Goal: Task Accomplishment & Management: Complete application form

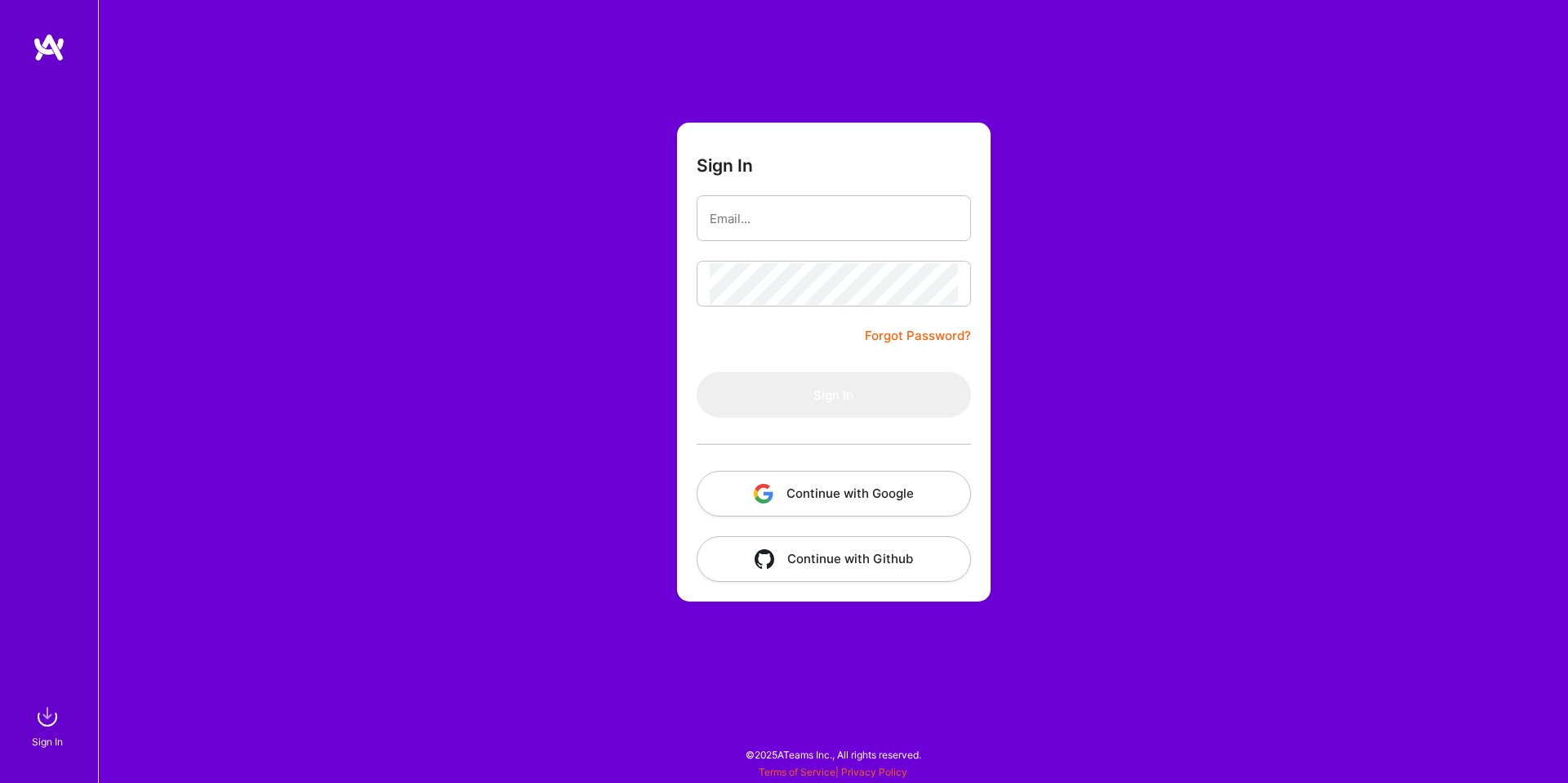
click at [815, 498] on button "Continue with Google" at bounding box center [833, 494] width 274 height 46
click at [832, 482] on button "Continue with Google" at bounding box center [833, 494] width 274 height 46
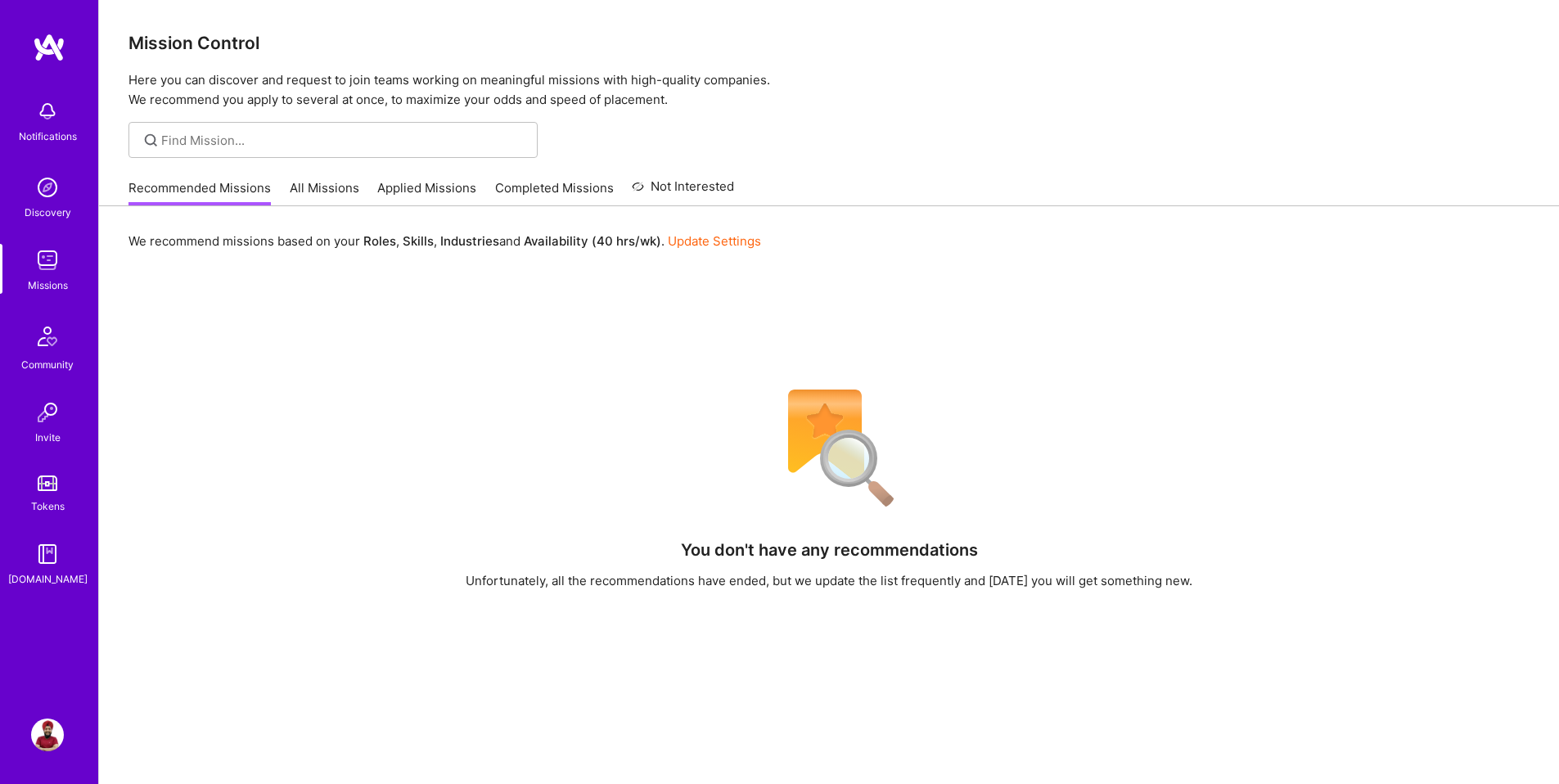
click at [40, 131] on div "Notifications" at bounding box center [47, 136] width 58 height 18
click at [58, 188] on img at bounding box center [47, 187] width 32 height 32
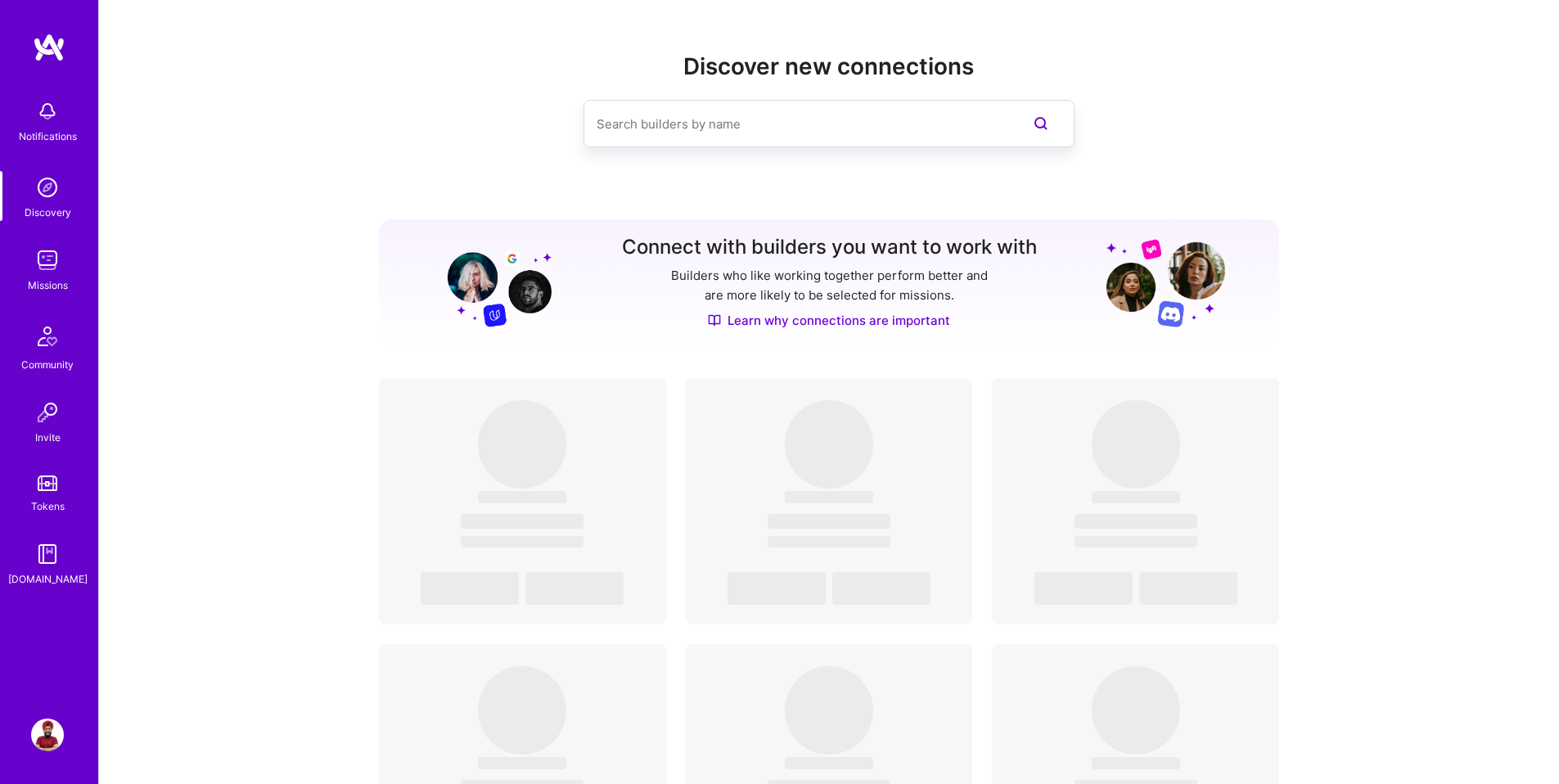
click at [37, 260] on img at bounding box center [47, 259] width 32 height 32
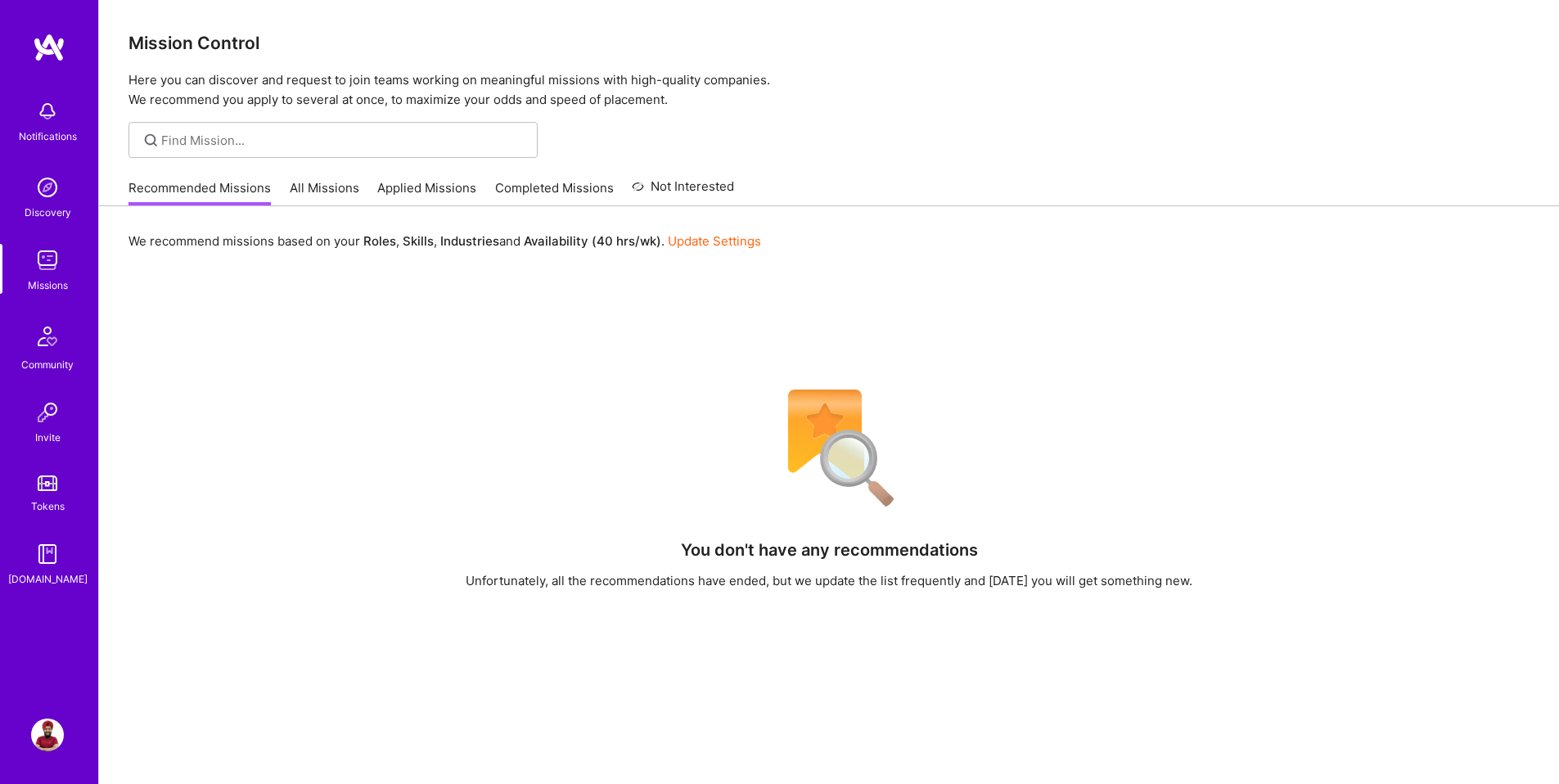
click at [301, 193] on link "All Missions" at bounding box center [324, 193] width 69 height 27
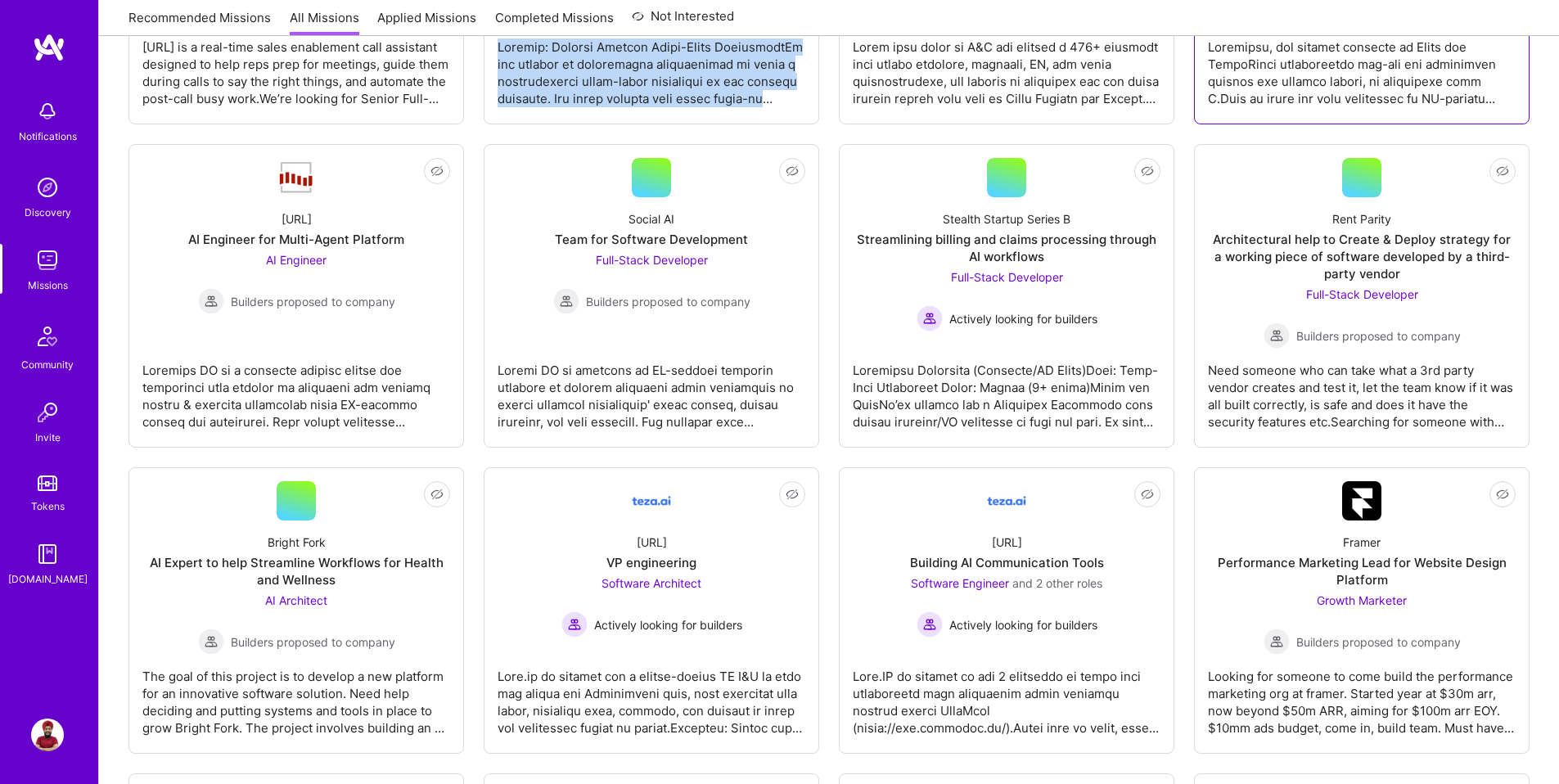
scroll to position [1968, 0]
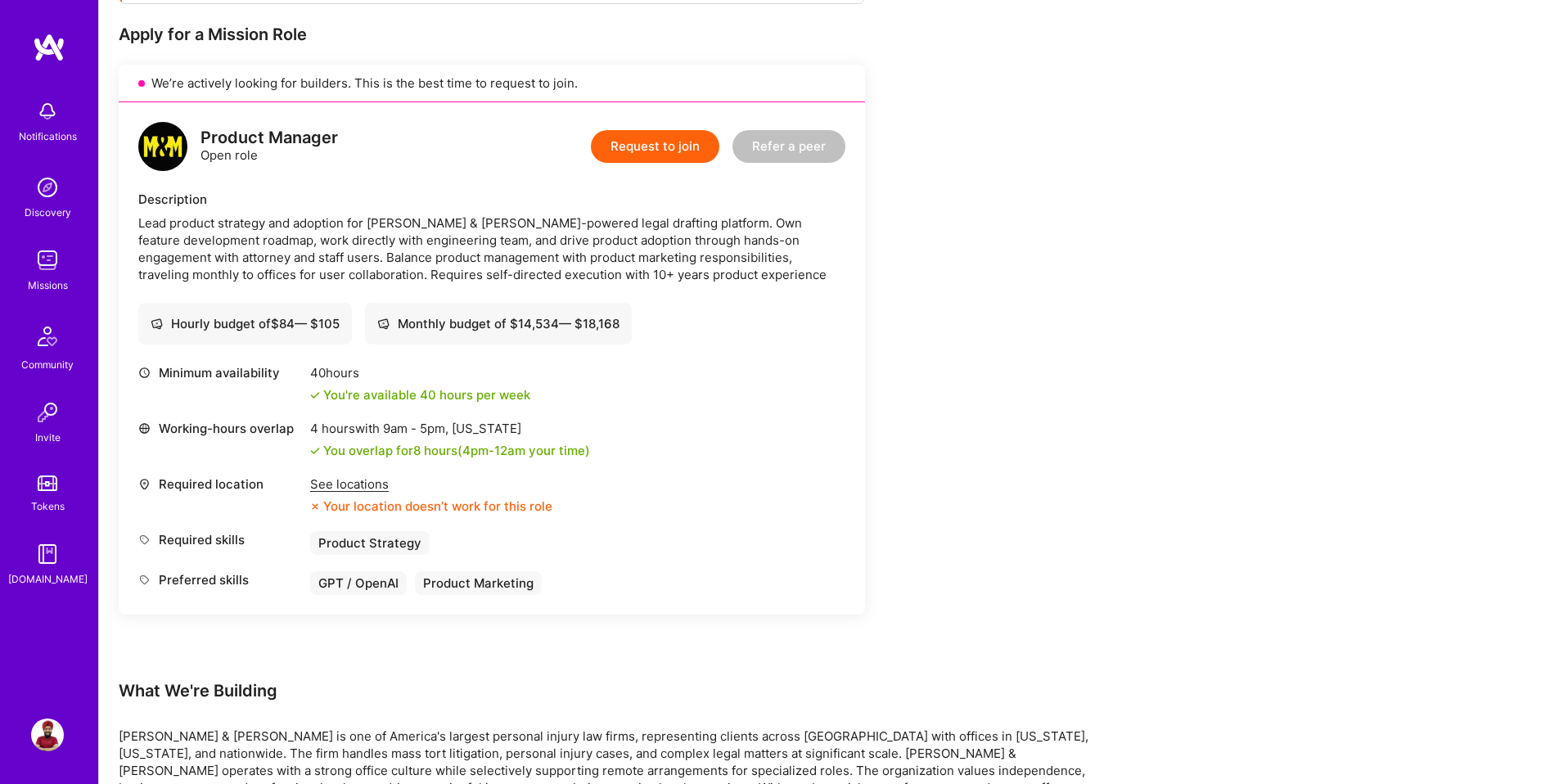
scroll to position [316, 0]
click at [323, 491] on div "See locations" at bounding box center [431, 486] width 243 height 18
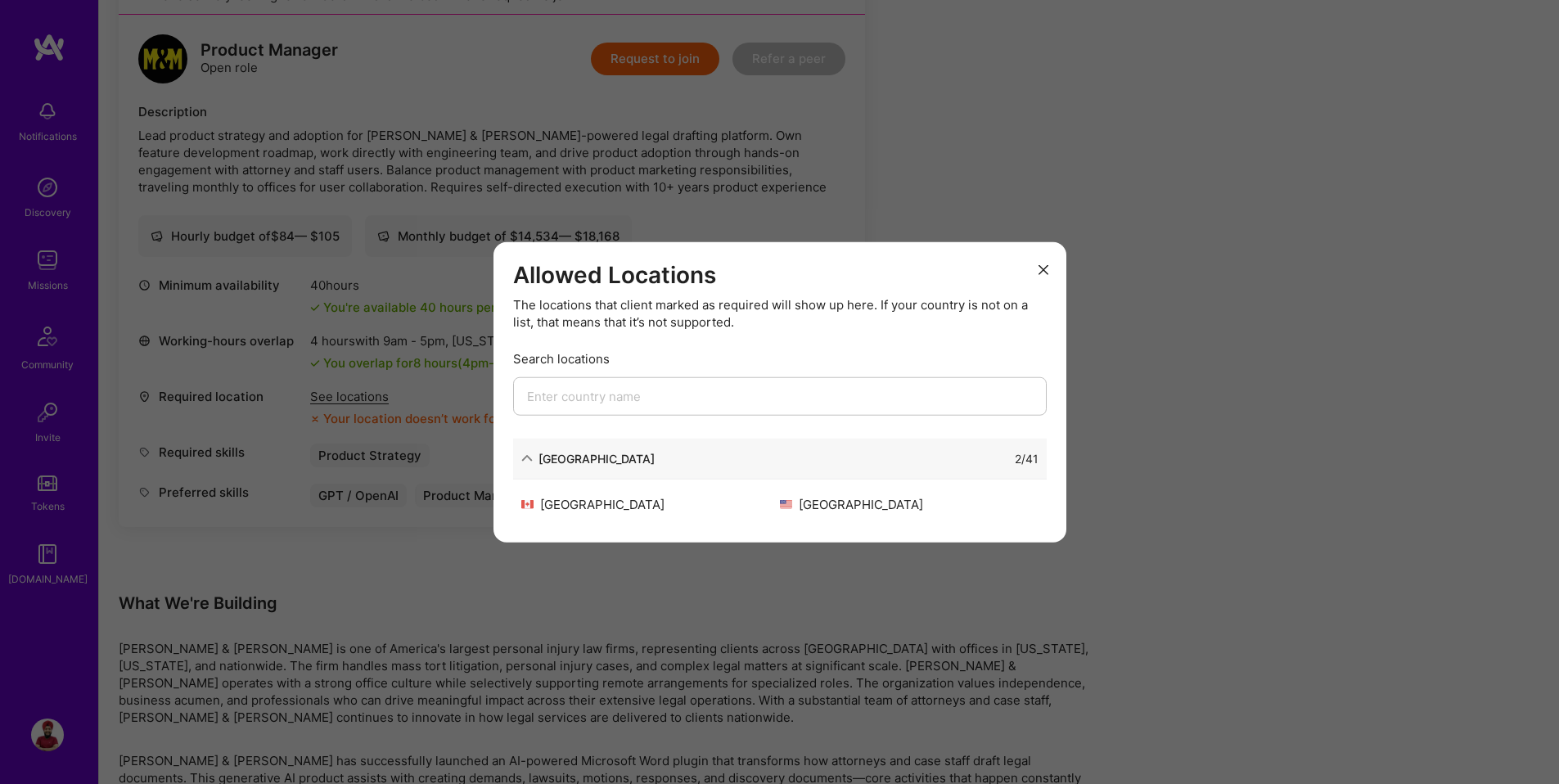
scroll to position [406, 0]
click at [374, 438] on div "Allowed Locations The locations that client marked as required will show up her…" at bounding box center [780, 392] width 1559 height 784
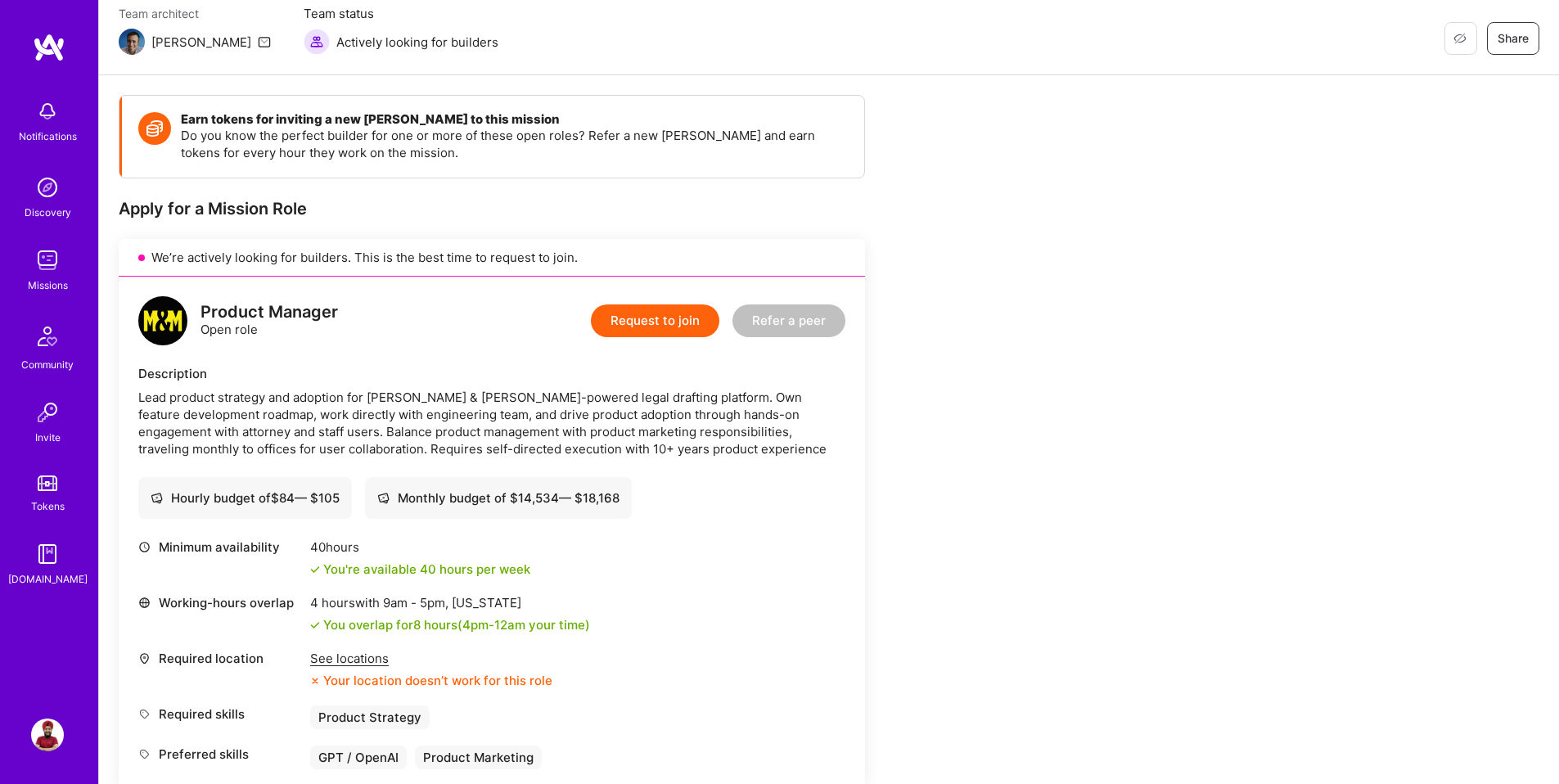
scroll to position [143, 0]
click at [321, 655] on div "See locations" at bounding box center [431, 660] width 243 height 18
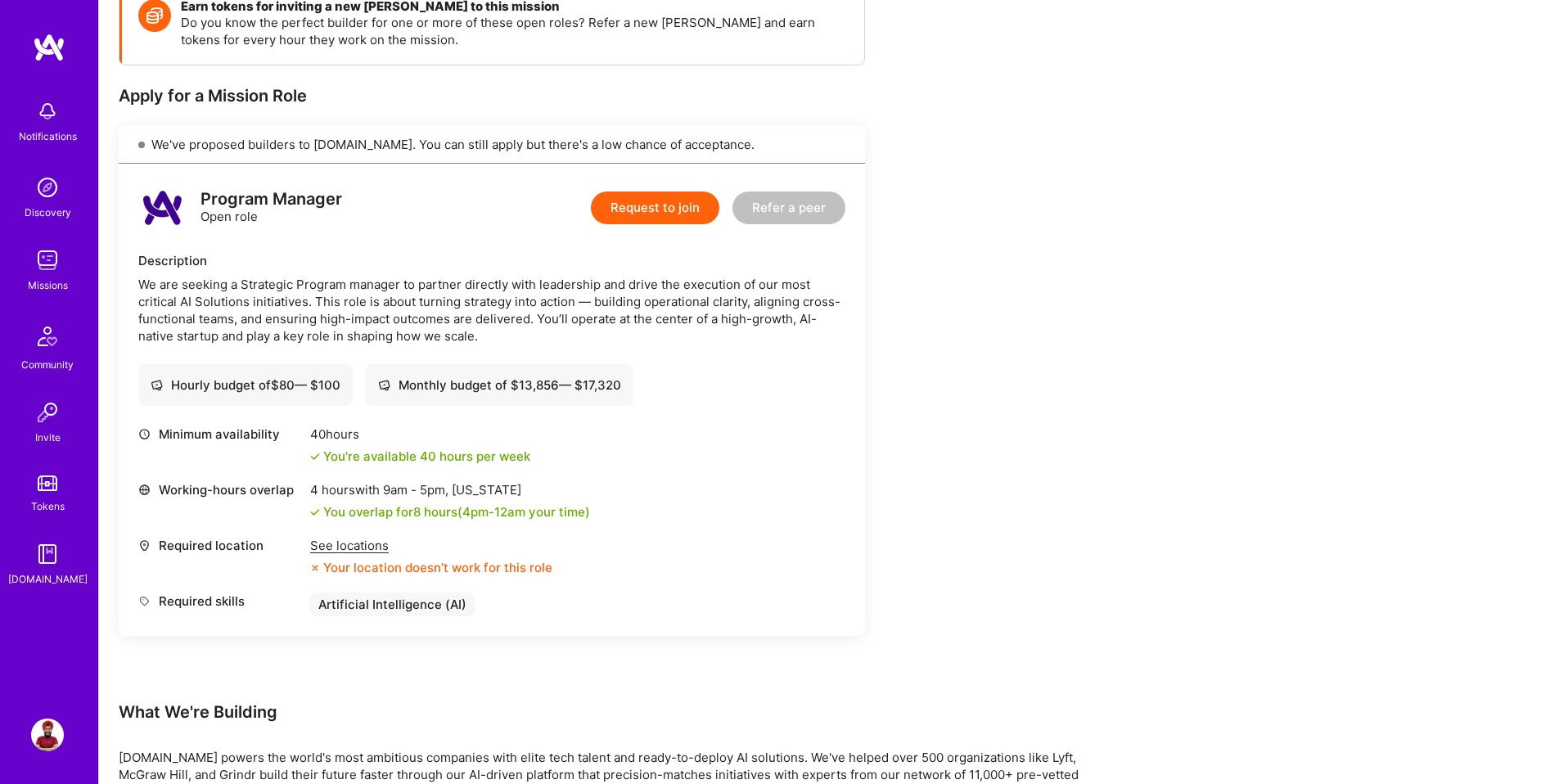
scroll to position [265, 0]
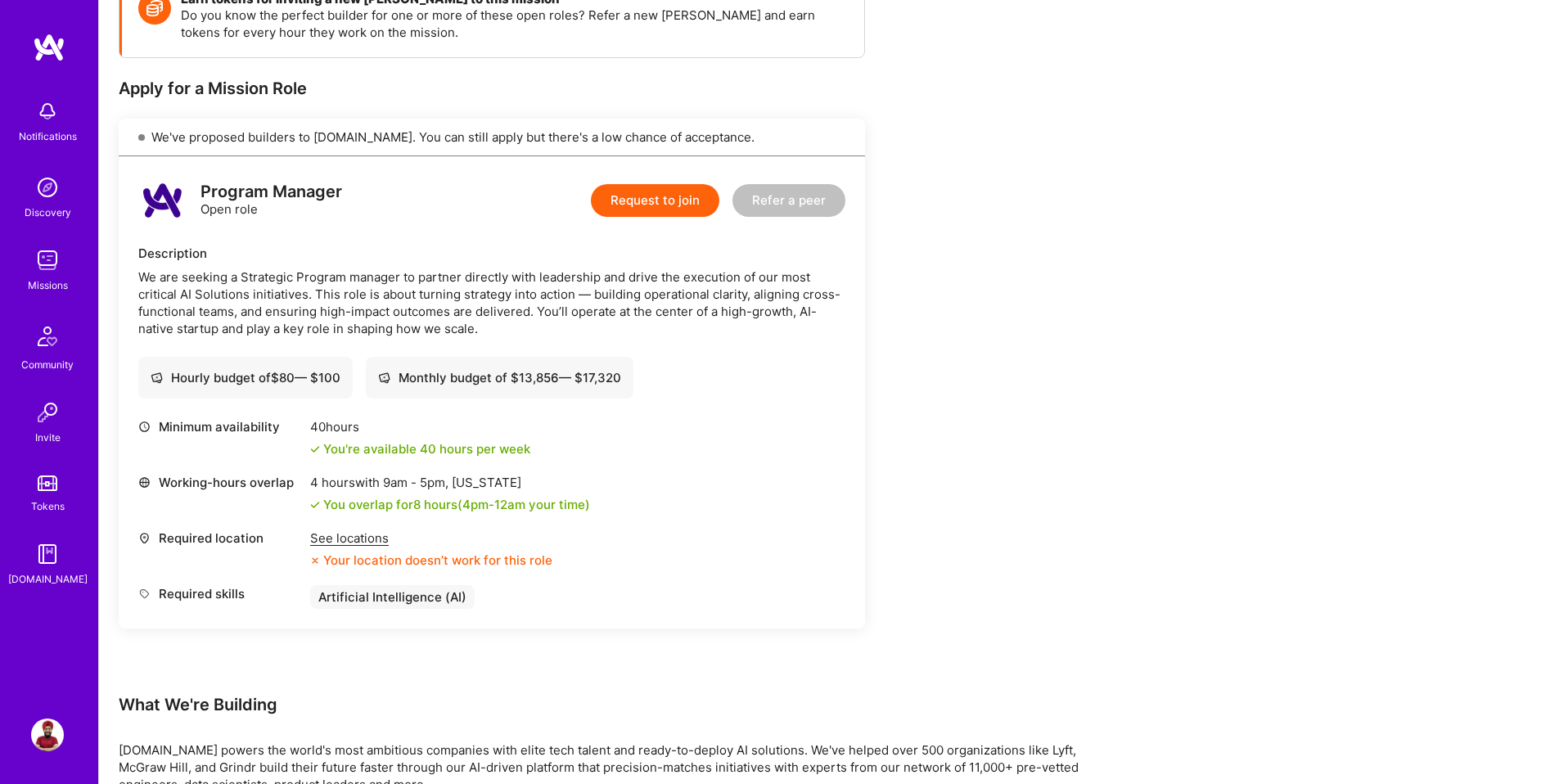
click at [346, 545] on div "See locations" at bounding box center [431, 538] width 243 height 18
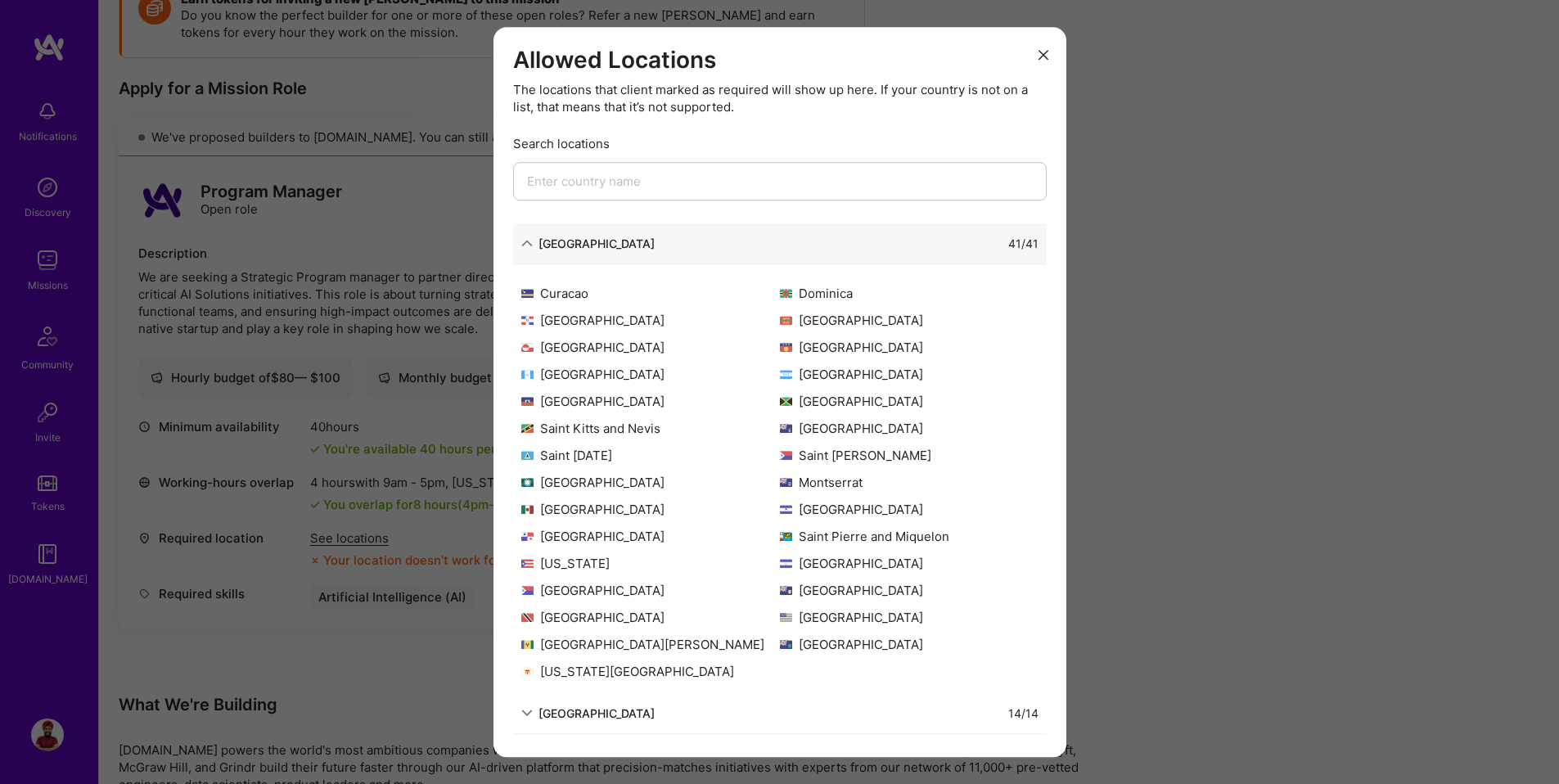
scroll to position [0, 0]
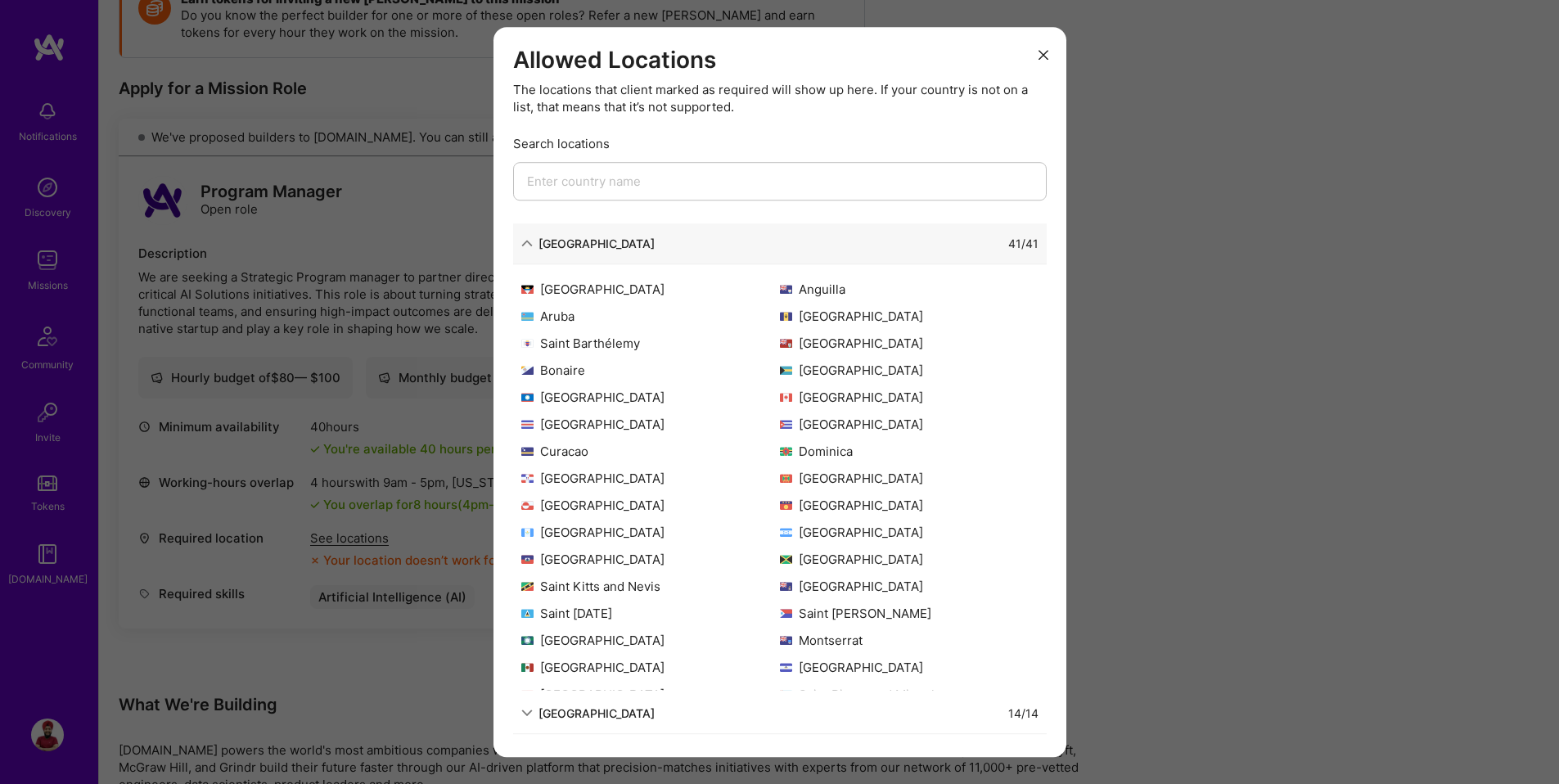
click at [554, 245] on div "North America" at bounding box center [597, 243] width 117 height 18
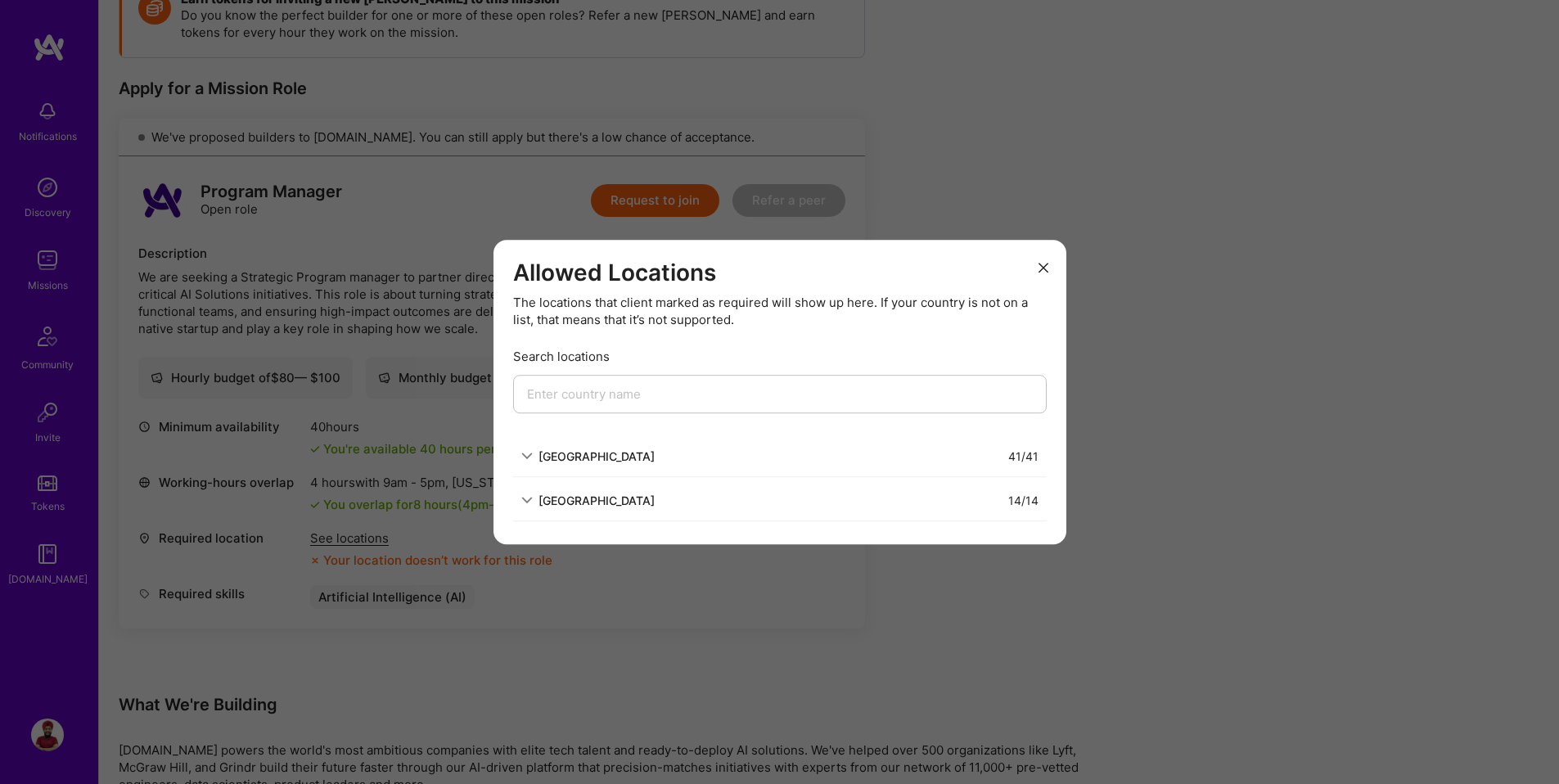
click at [293, 234] on div "Allowed Locations The locations that client marked as required will show up her…" at bounding box center [780, 392] width 1559 height 784
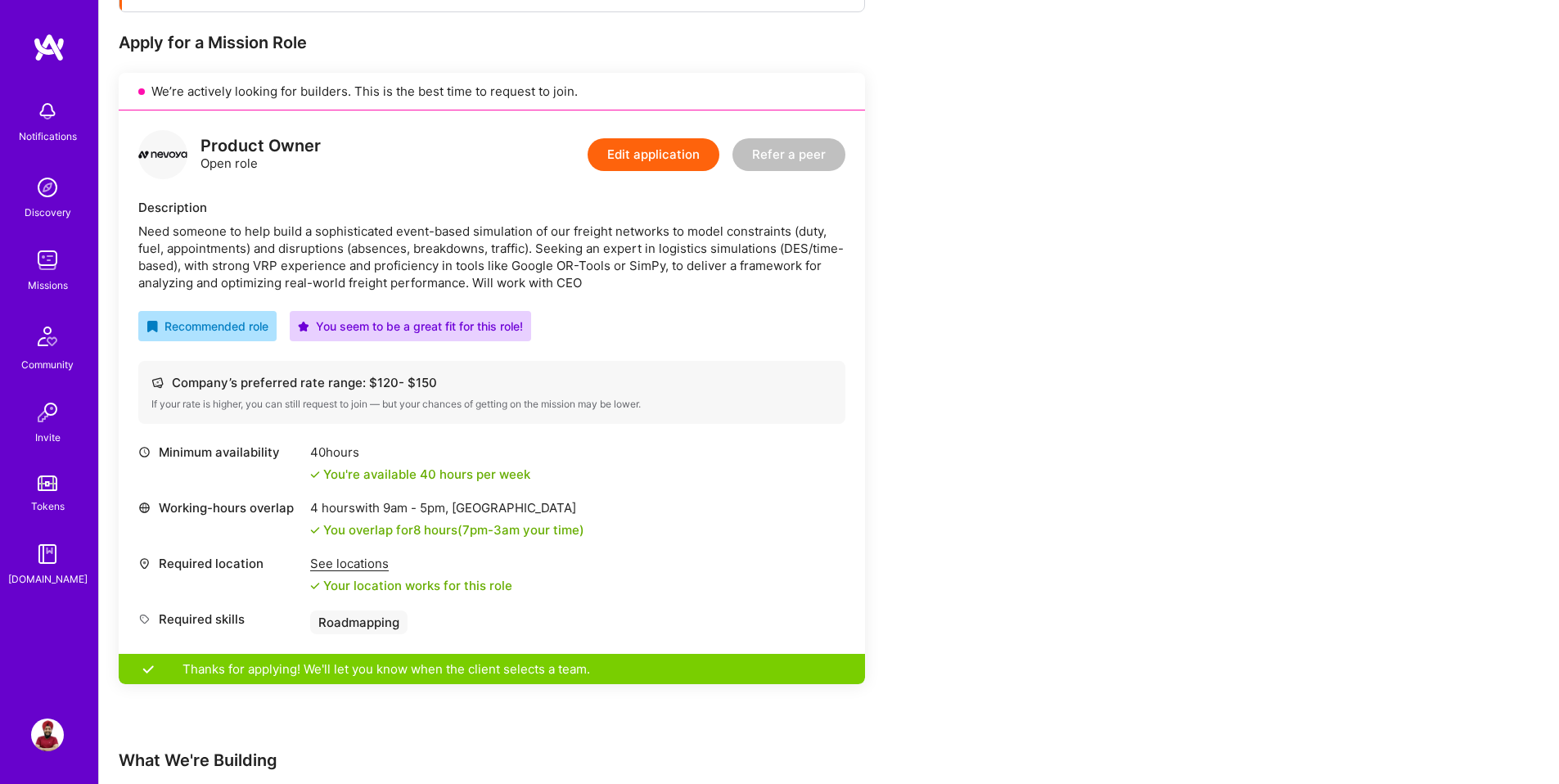
scroll to position [325, 0]
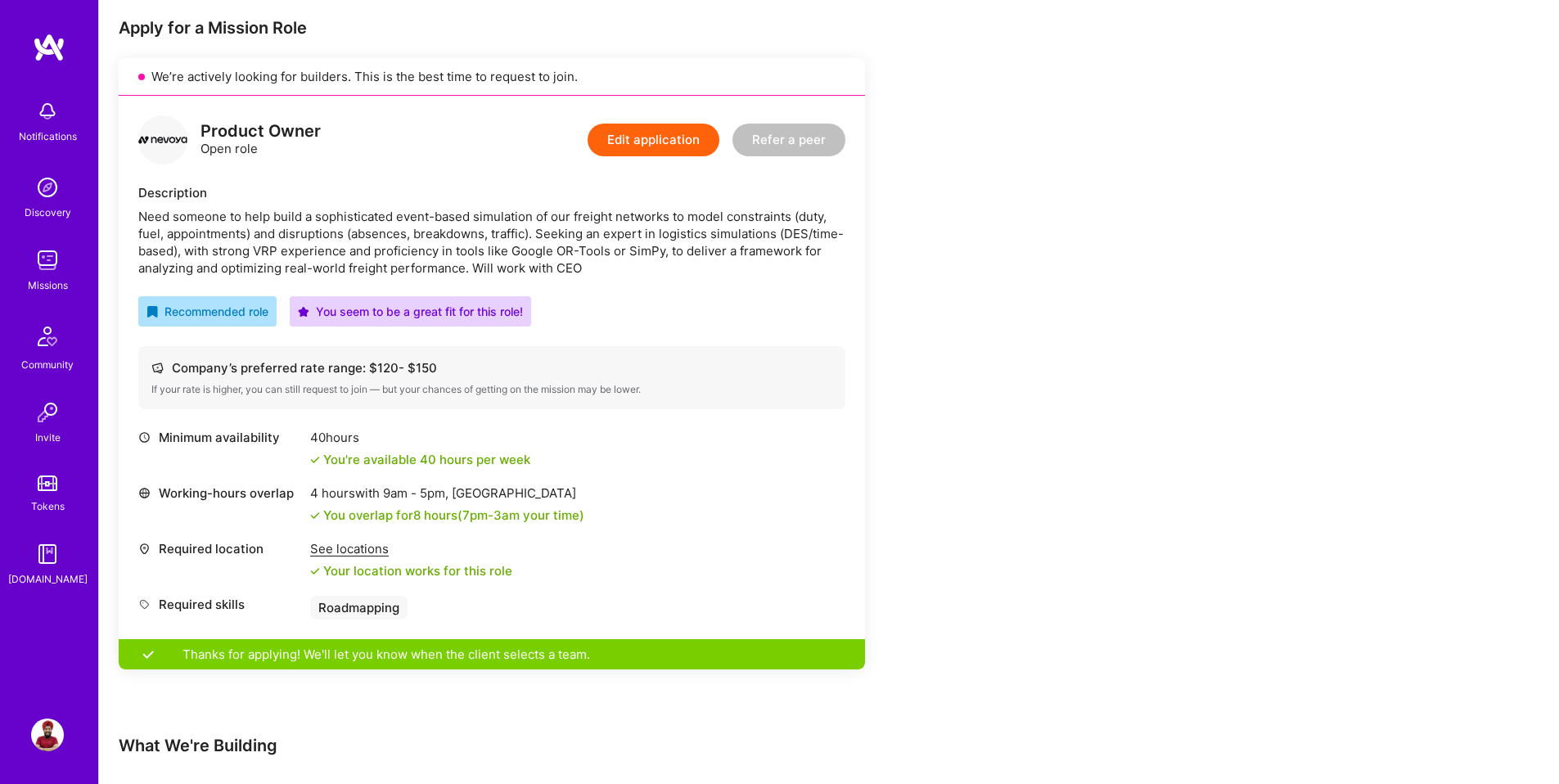
click at [334, 553] on div "See locations" at bounding box center [411, 548] width 202 height 18
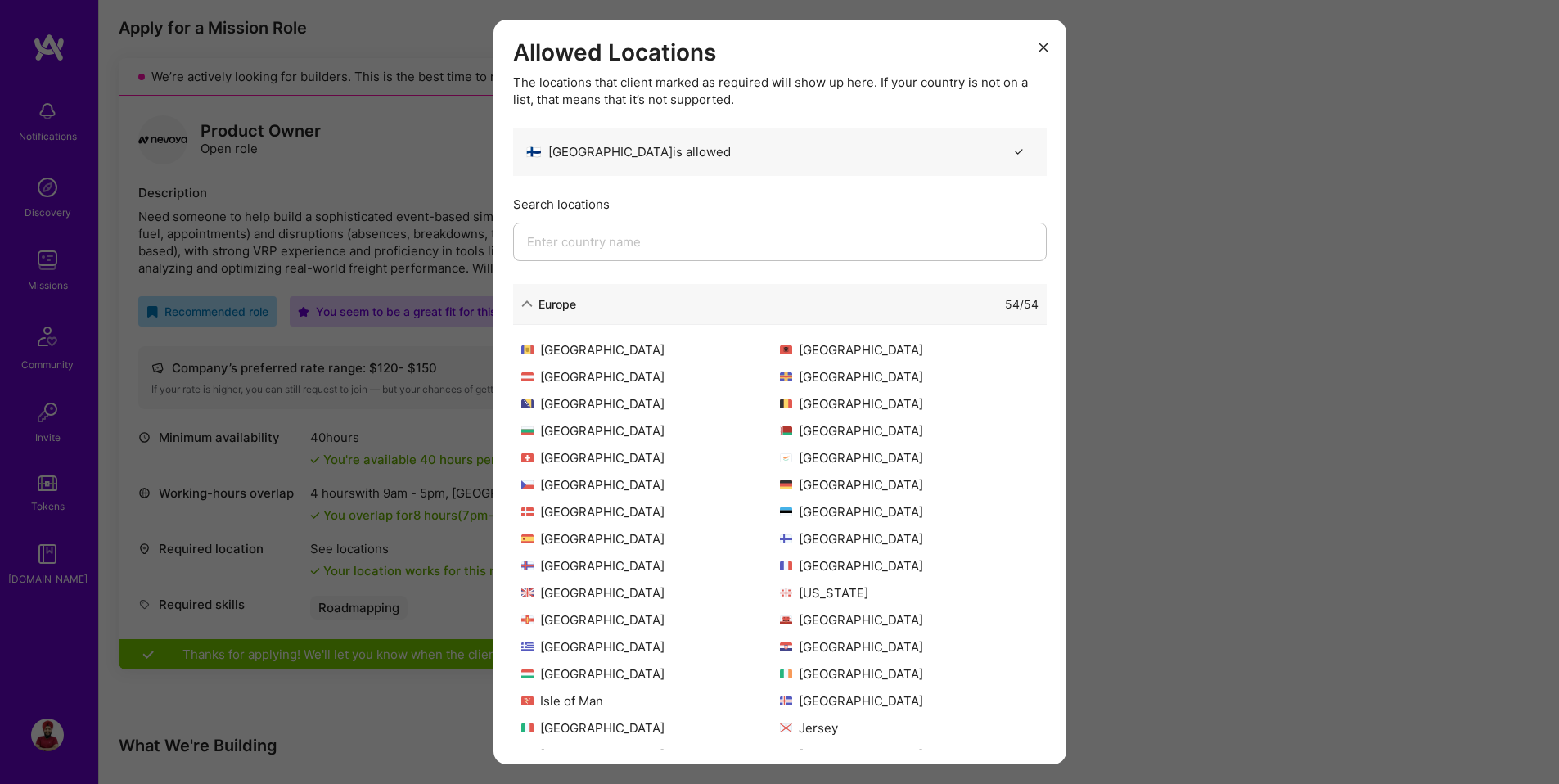
click at [576, 310] on div "54 / 54" at bounding box center [806, 304] width 462 height 18
click at [526, 304] on icon "modal" at bounding box center [527, 304] width 11 height 11
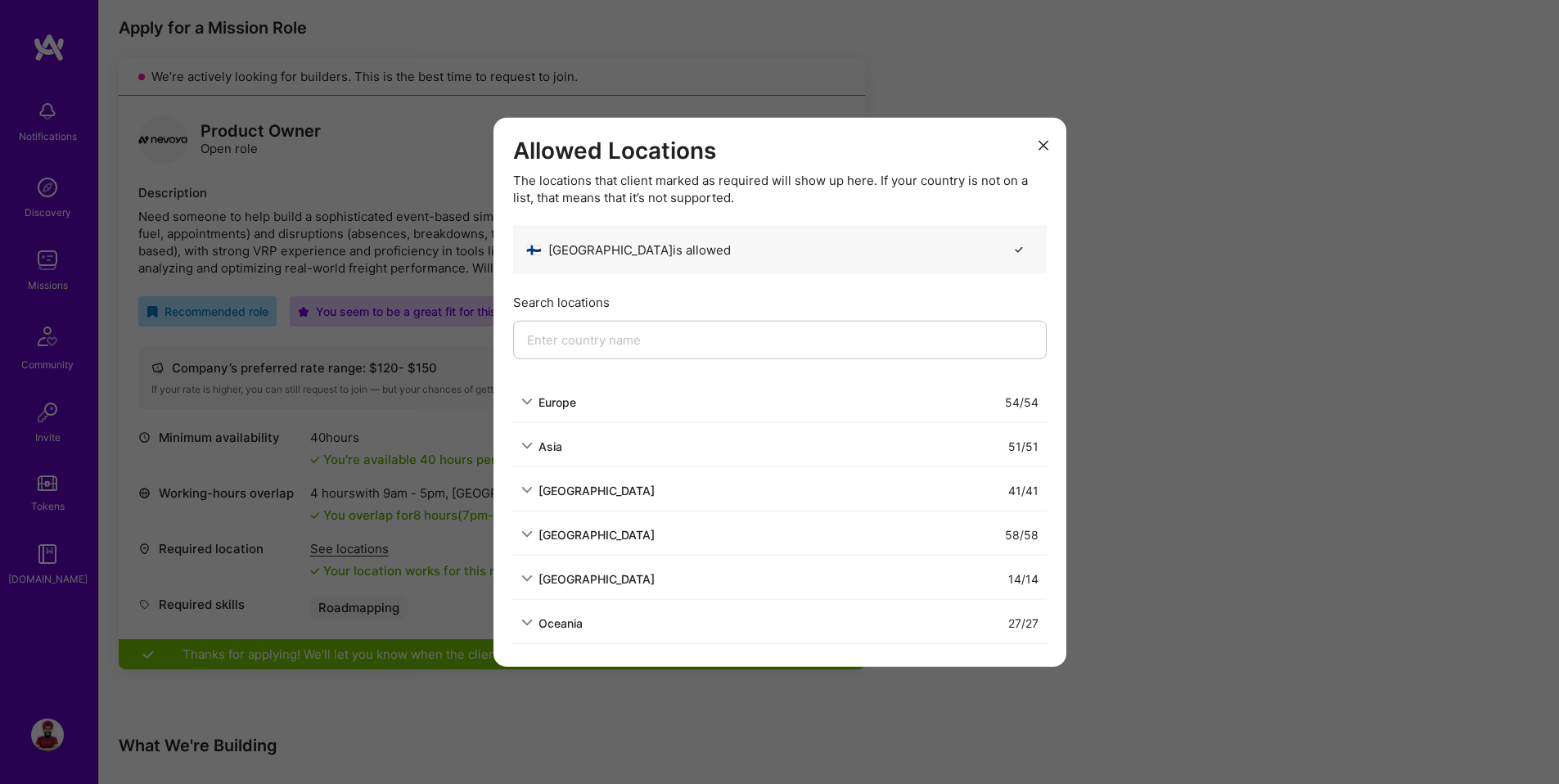
click at [386, 473] on div "Allowed Locations The locations that client marked as required will show up her…" at bounding box center [780, 392] width 1559 height 784
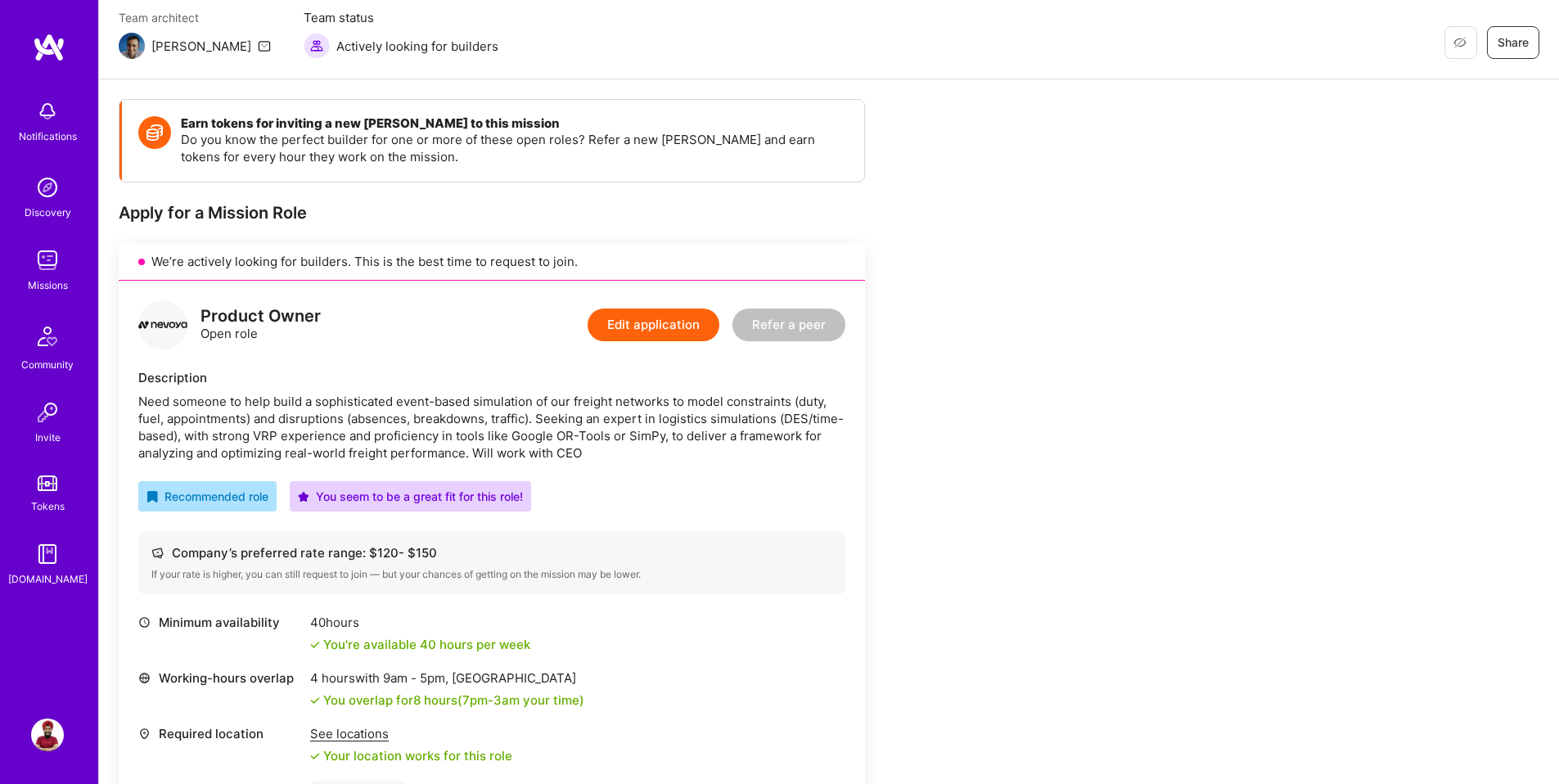
scroll to position [110, 0]
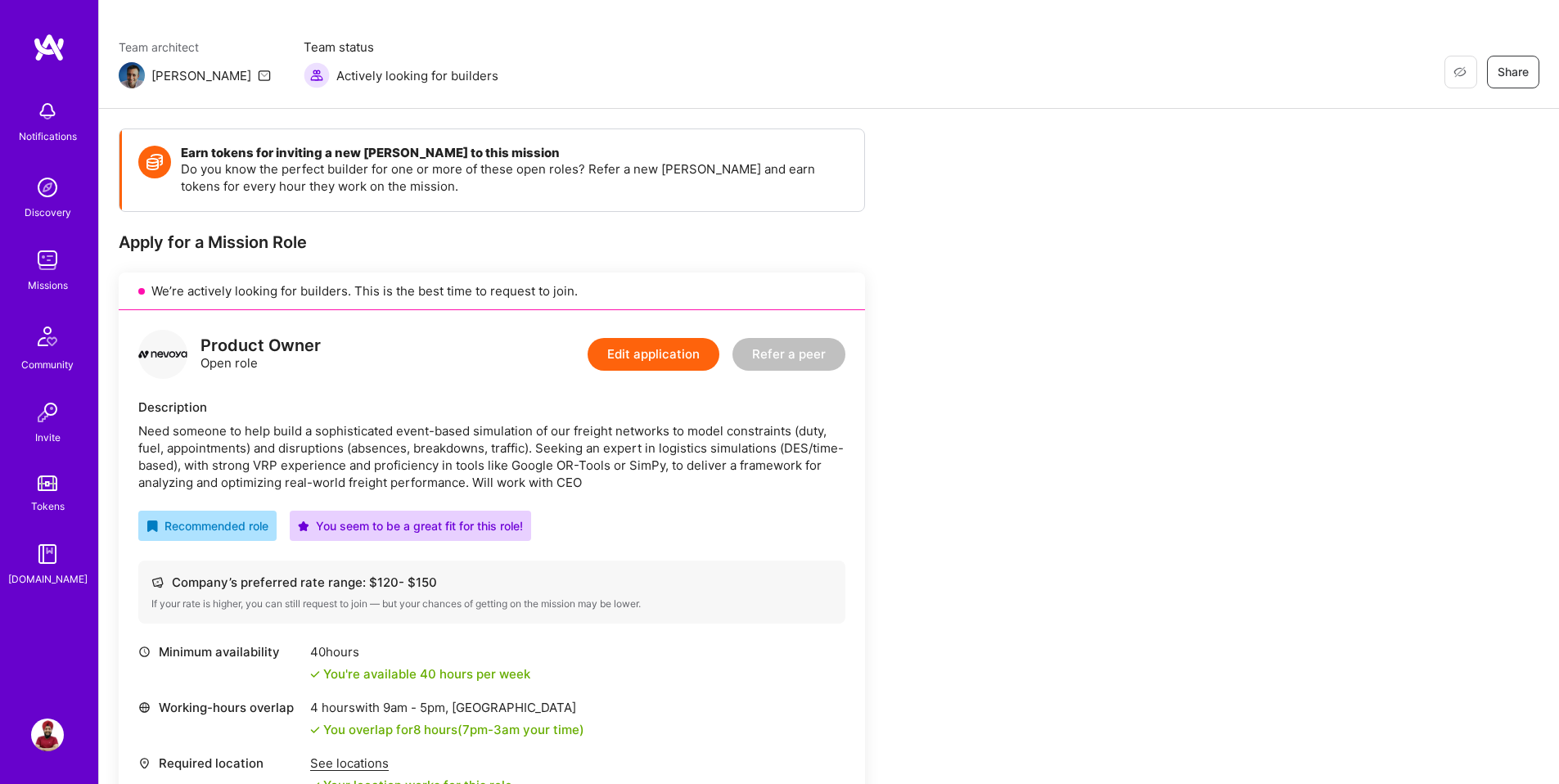
click at [671, 366] on button "Edit application" at bounding box center [654, 354] width 131 height 32
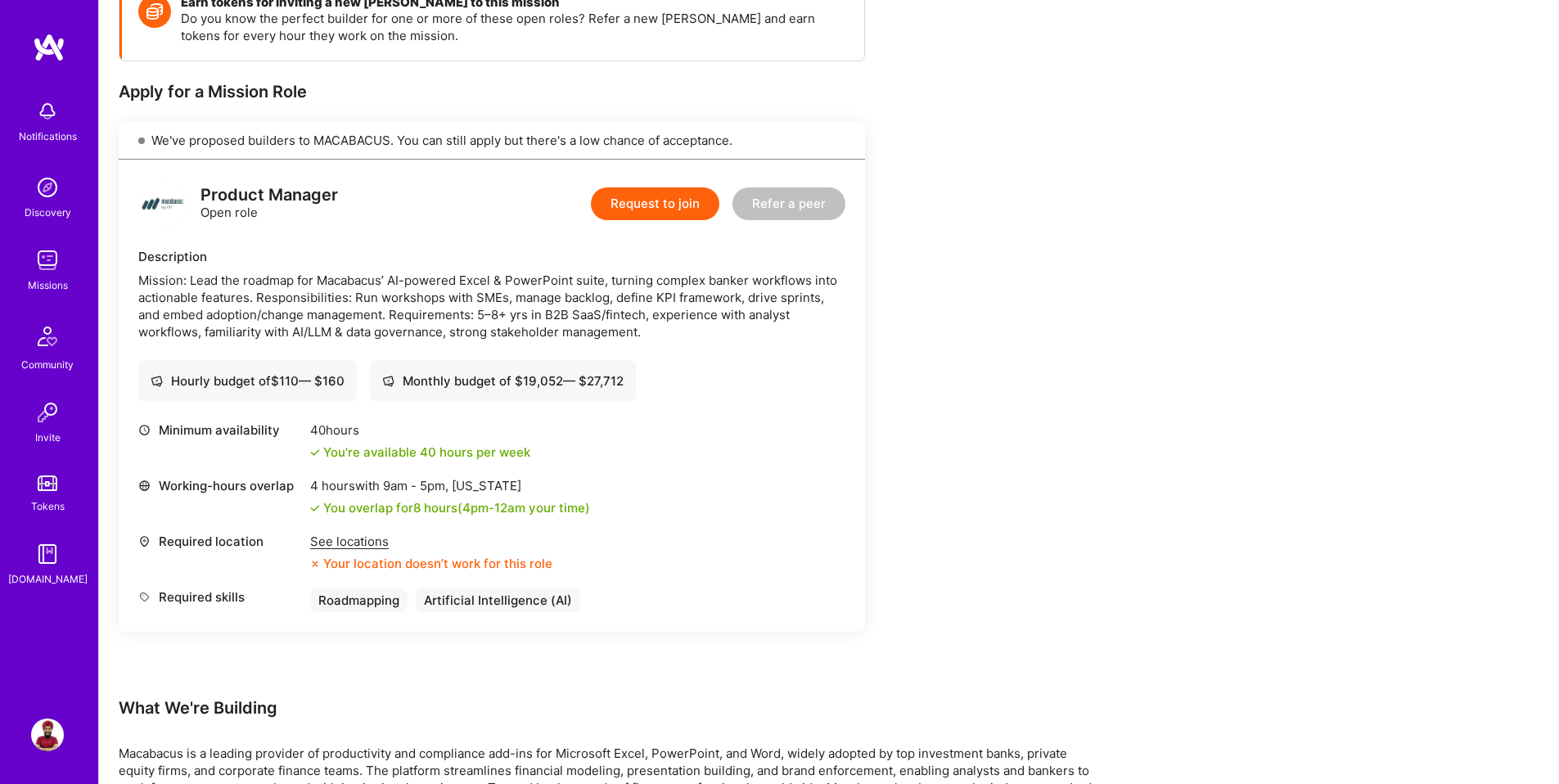
scroll to position [265, 0]
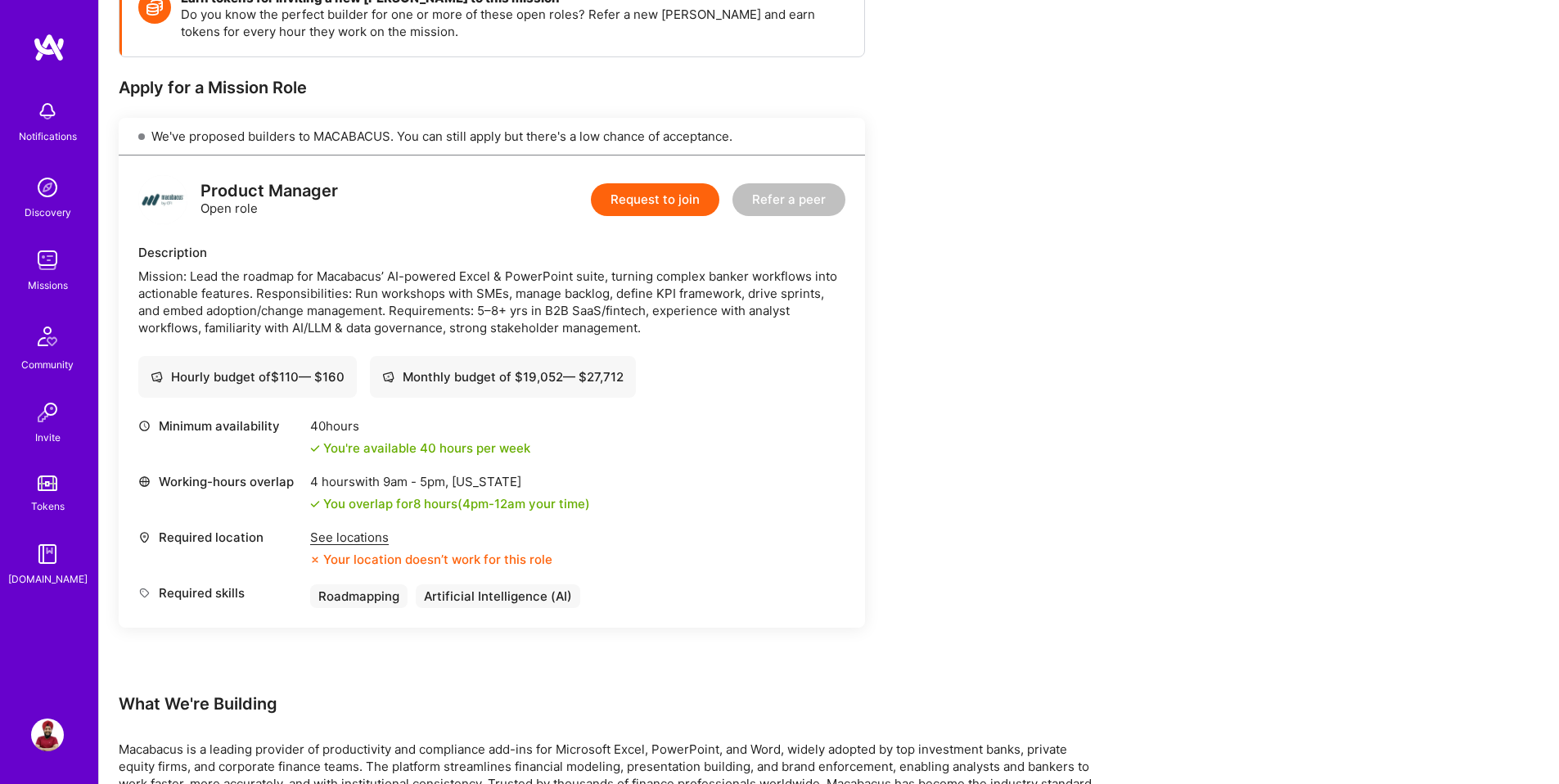
click at [350, 540] on div "See locations" at bounding box center [431, 537] width 243 height 18
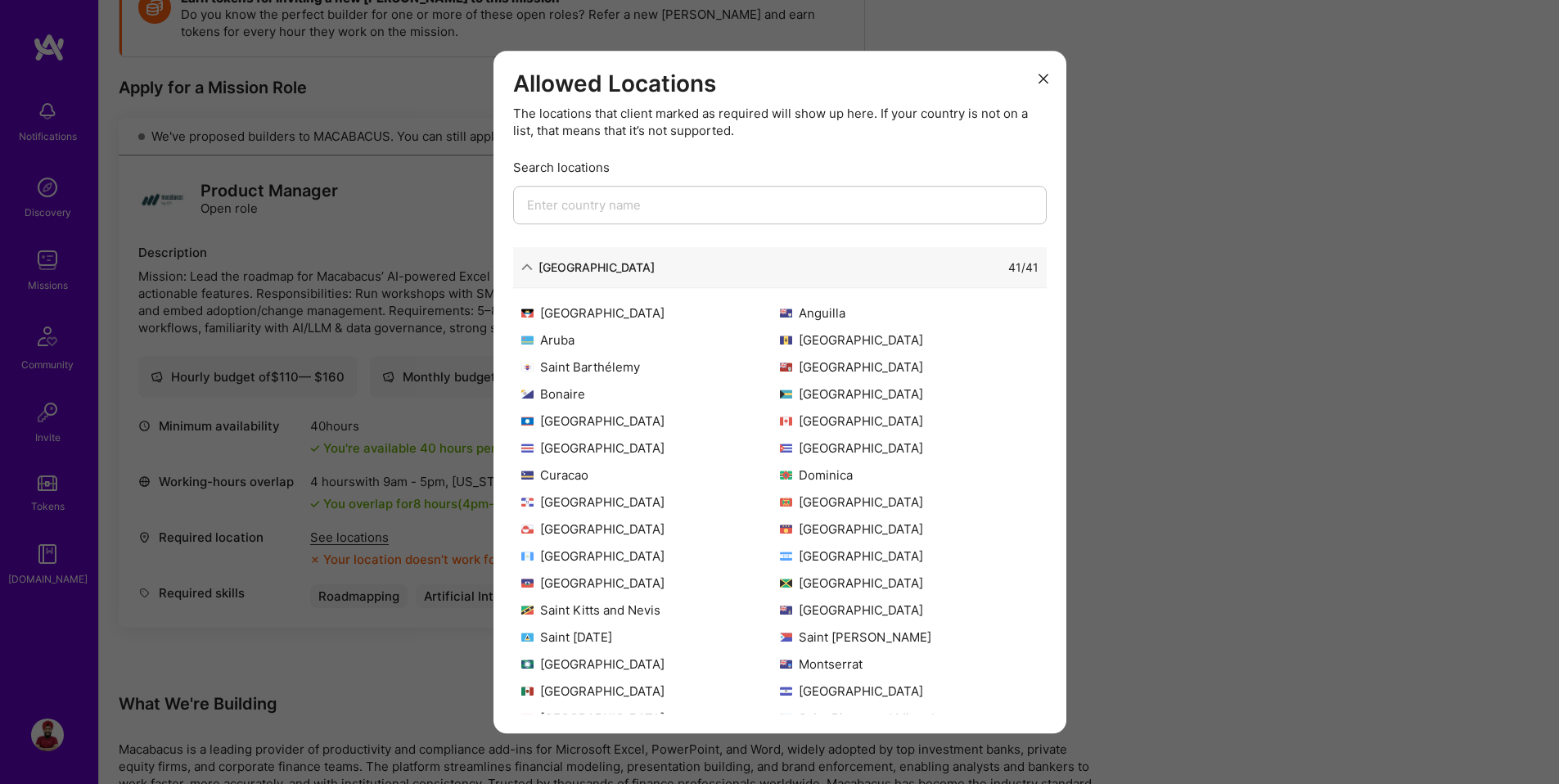
click at [543, 265] on div "[GEOGRAPHIC_DATA]" at bounding box center [597, 267] width 117 height 18
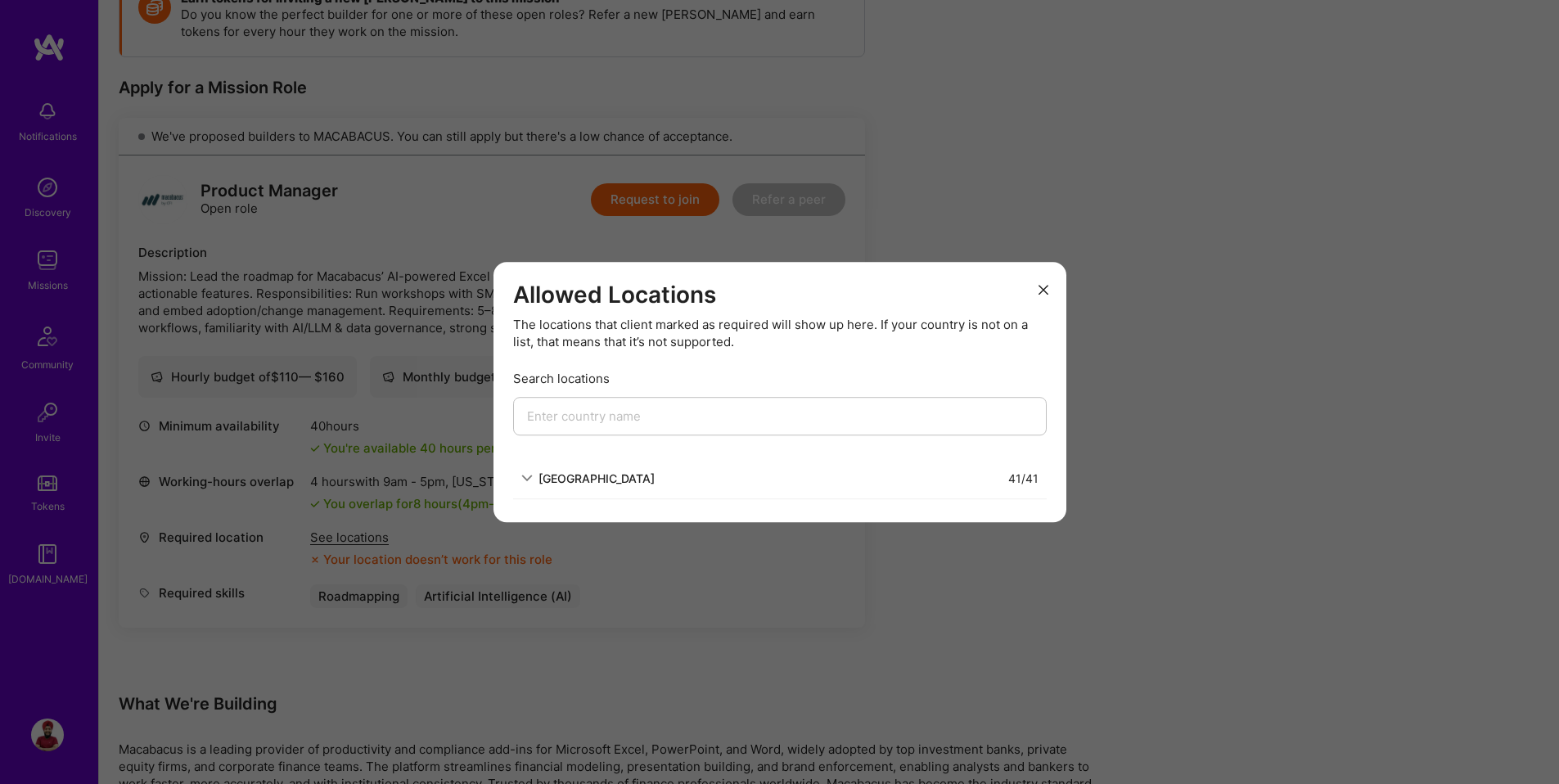
click at [602, 244] on div "Allowed Locations The locations that client marked as required will show up her…" at bounding box center [780, 392] width 1559 height 784
